Goal: Find specific page/section

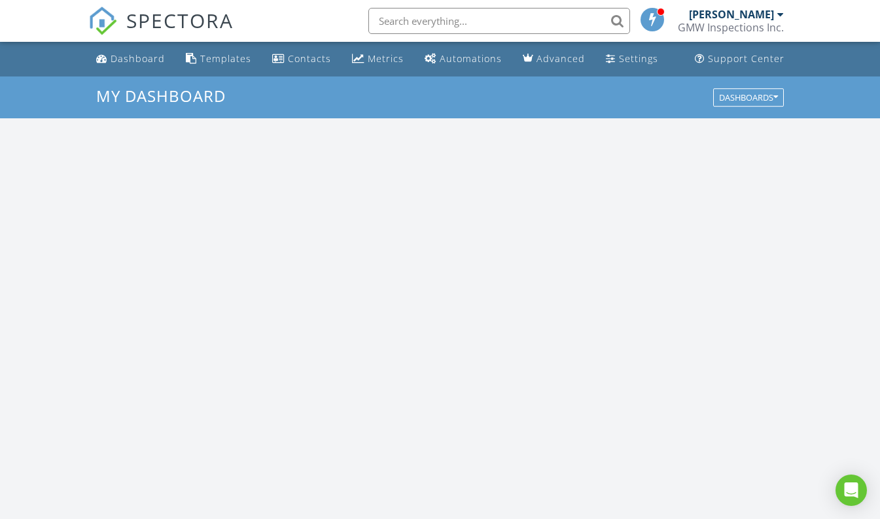
scroll to position [1211, 900]
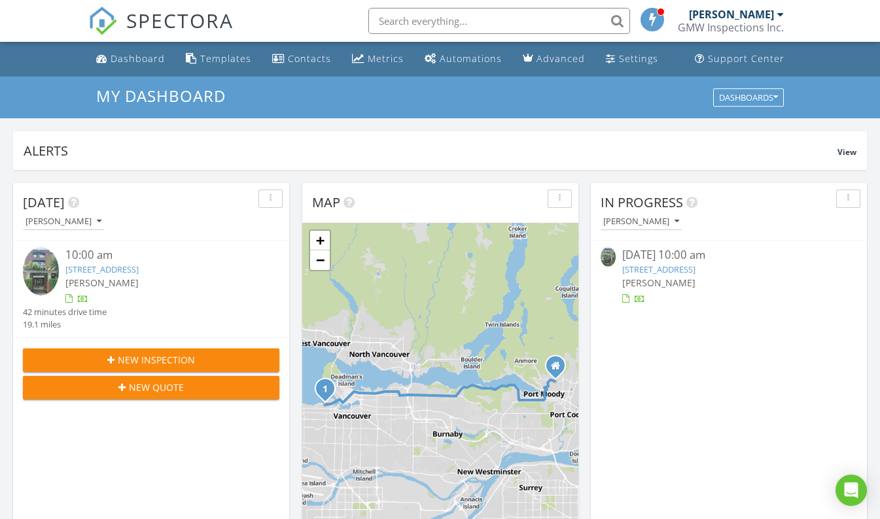
click at [139, 268] on link "[STREET_ADDRESS]" at bounding box center [101, 270] width 73 height 12
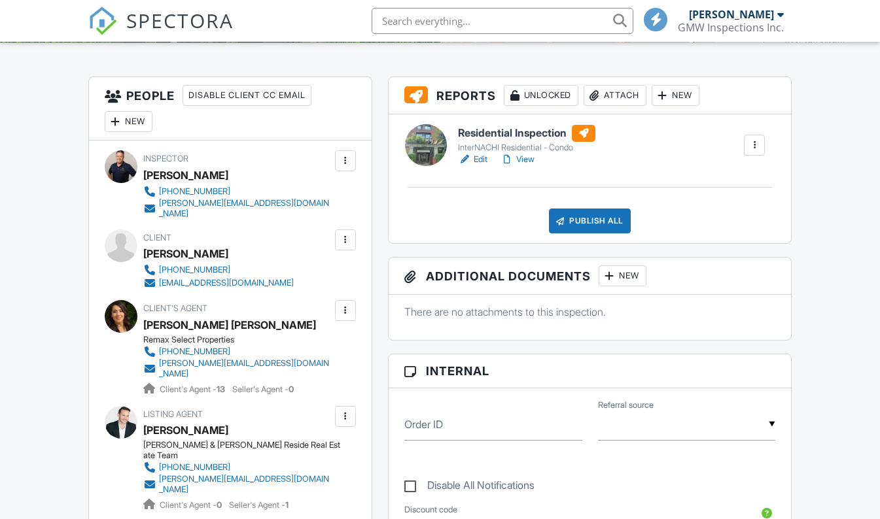
scroll to position [327, 0]
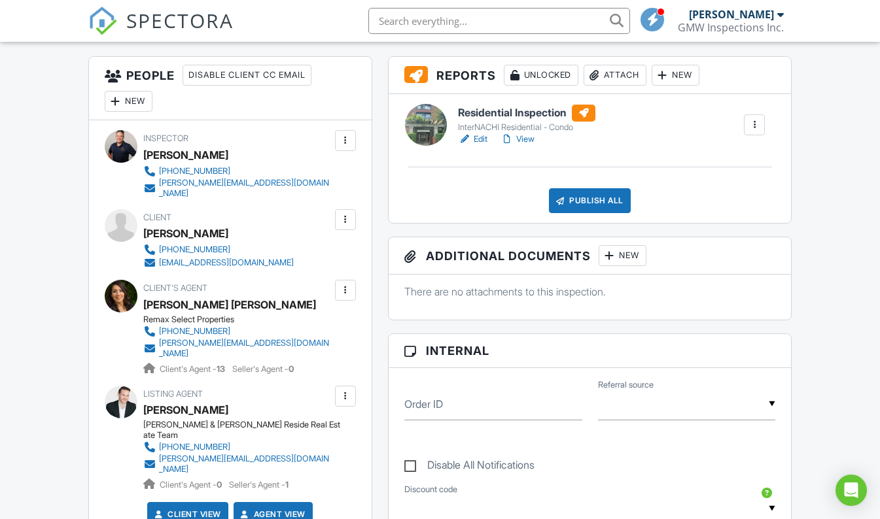
click at [522, 137] on link "View" at bounding box center [517, 139] width 34 height 13
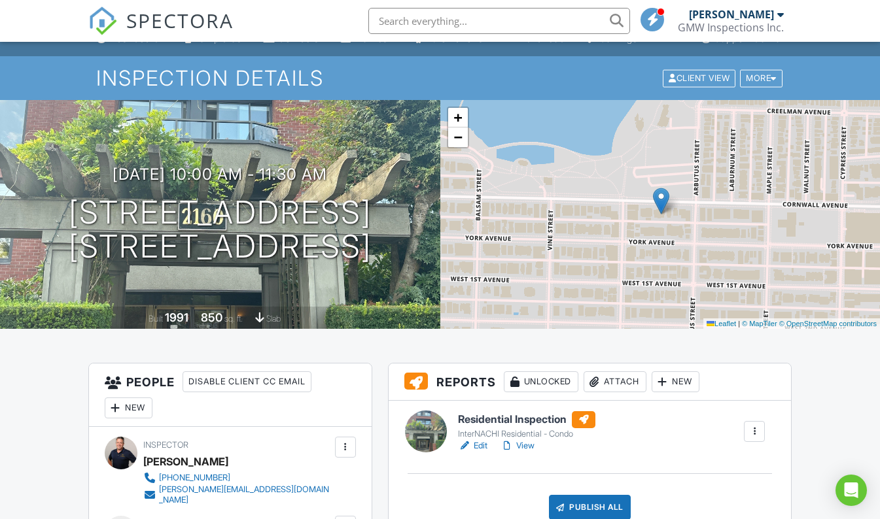
scroll to position [196, 0]
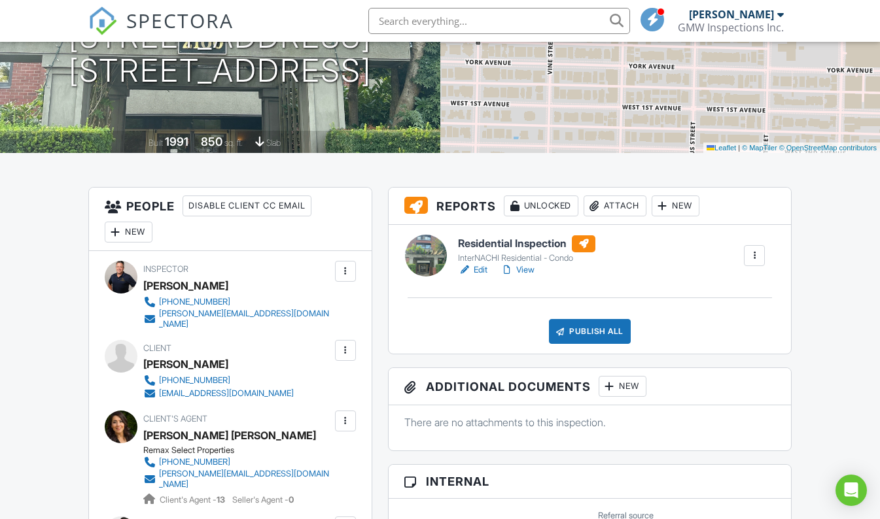
click at [524, 272] on link "View" at bounding box center [517, 270] width 34 height 13
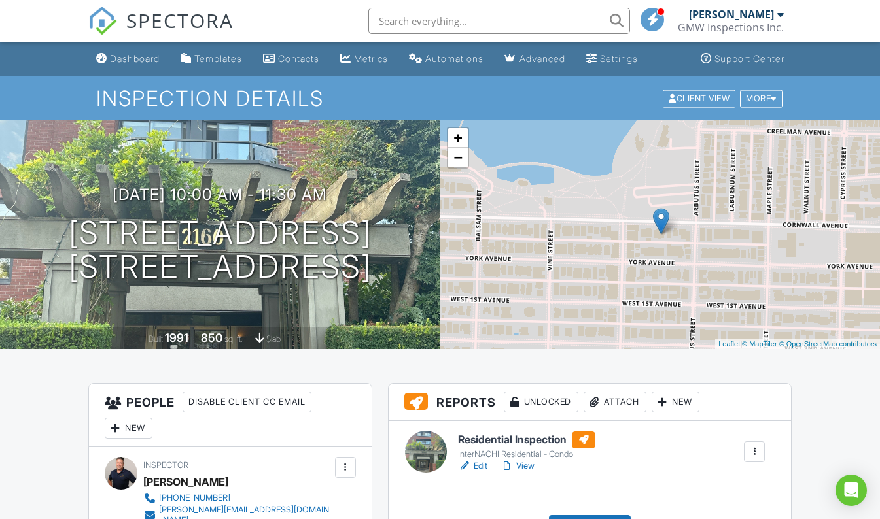
click at [524, 468] on link "View" at bounding box center [517, 466] width 34 height 13
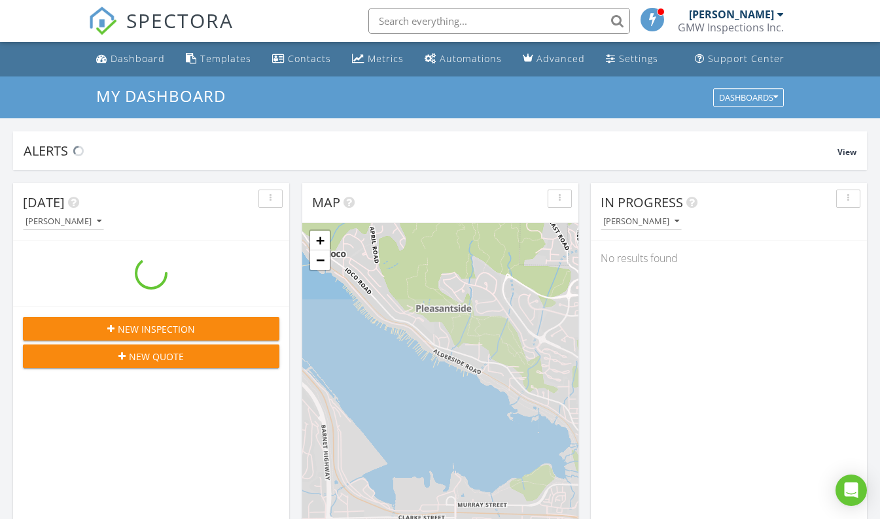
scroll to position [1211, 900]
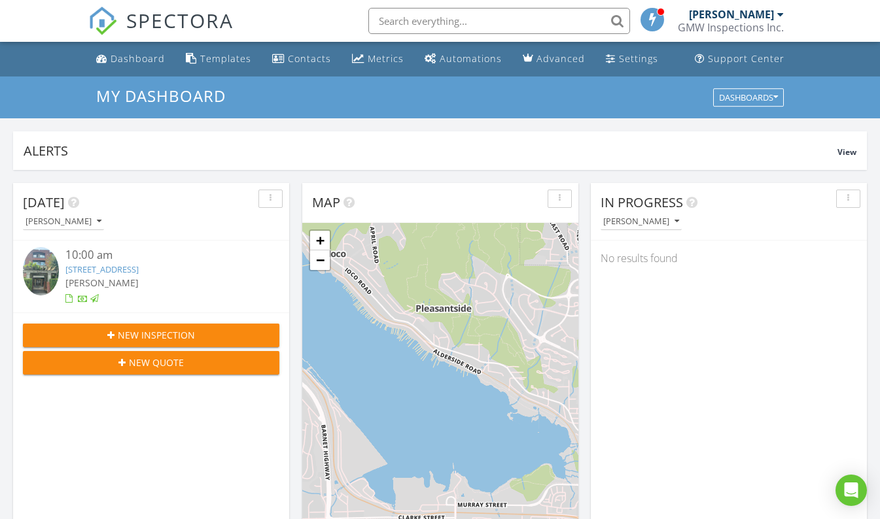
click at [424, 19] on input "text" at bounding box center [499, 21] width 262 height 26
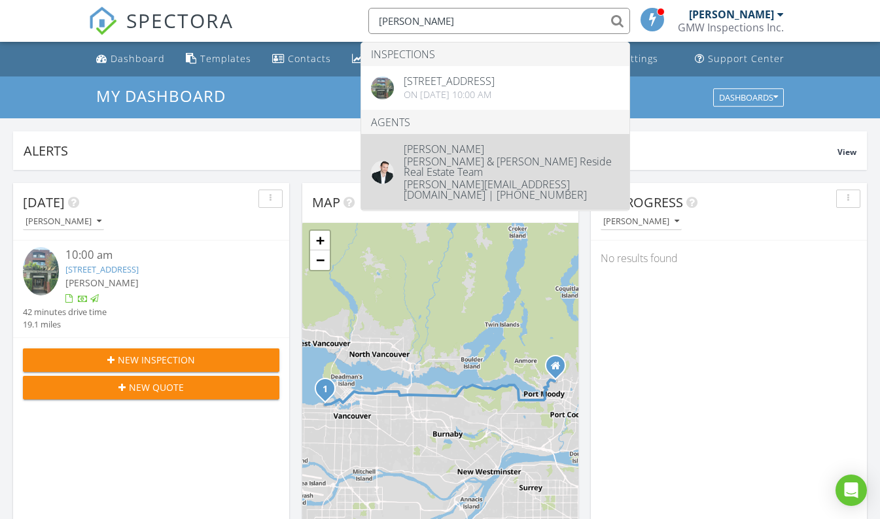
type input "[PERSON_NAME]"
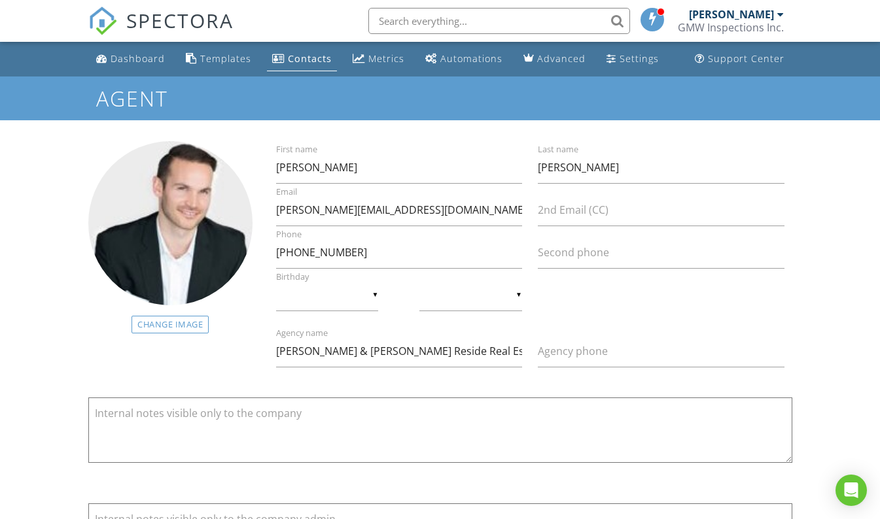
click at [272, 54] on div "Contacts" at bounding box center [278, 58] width 12 height 10
